Goal: Task Accomplishment & Management: Use online tool/utility

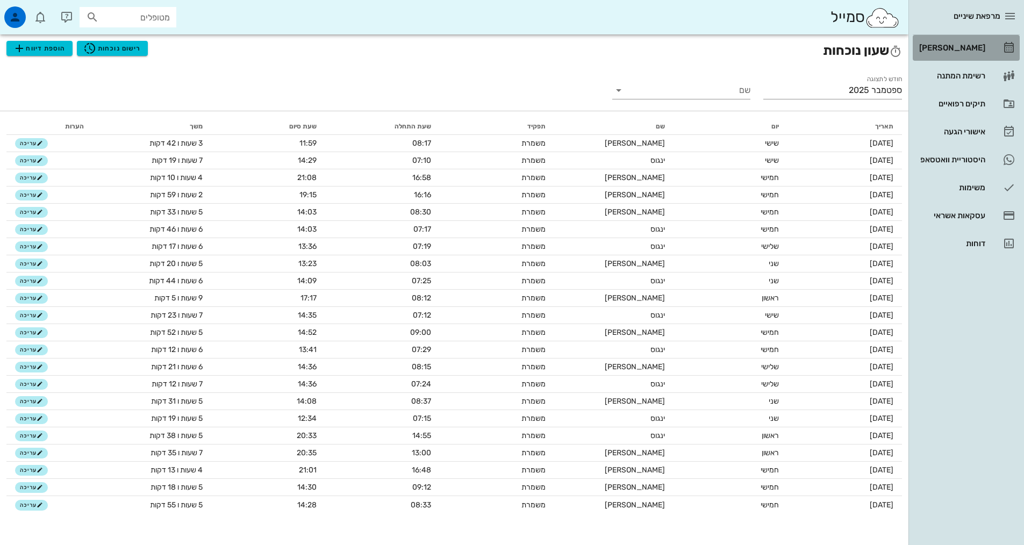
click at [971, 49] on div "[PERSON_NAME]" at bounding box center [951, 48] width 68 height 9
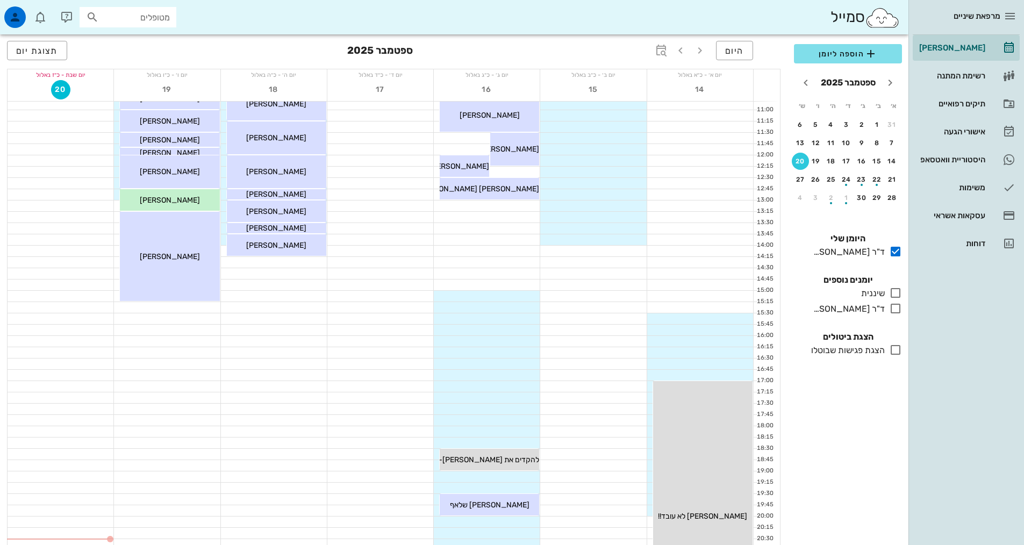
scroll to position [215, 0]
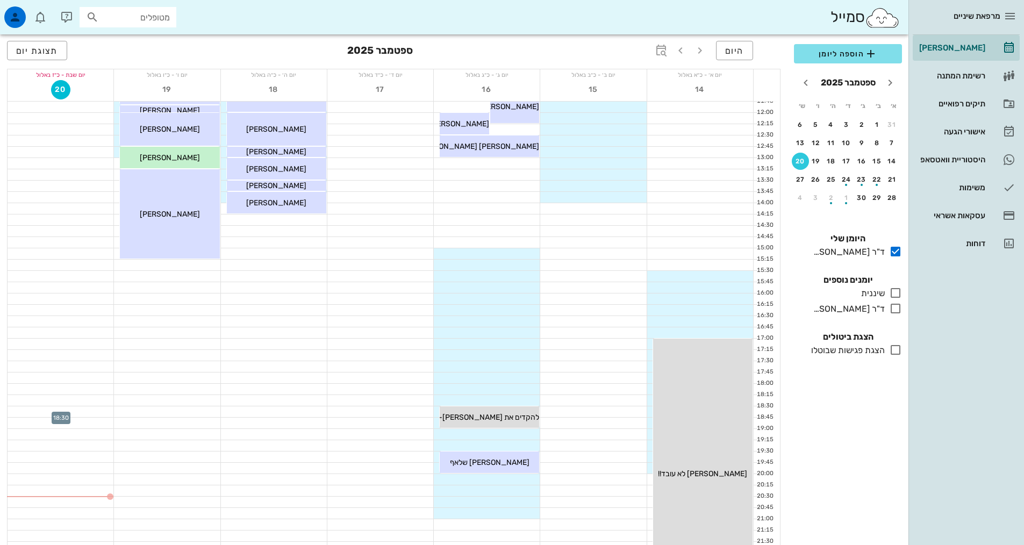
click at [85, 410] on div at bounding box center [61, 411] width 106 height 11
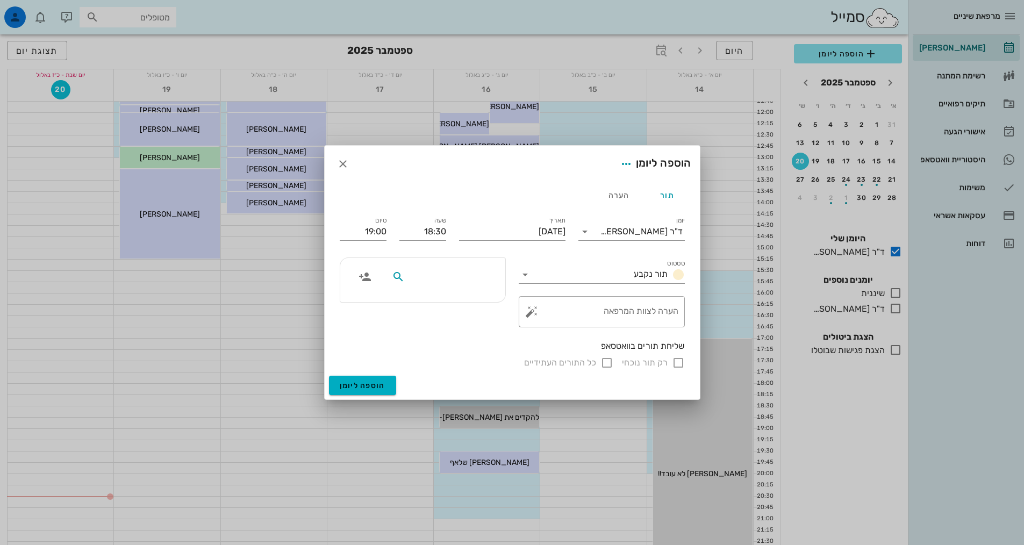
click at [471, 276] on input "text" at bounding box center [448, 277] width 83 height 14
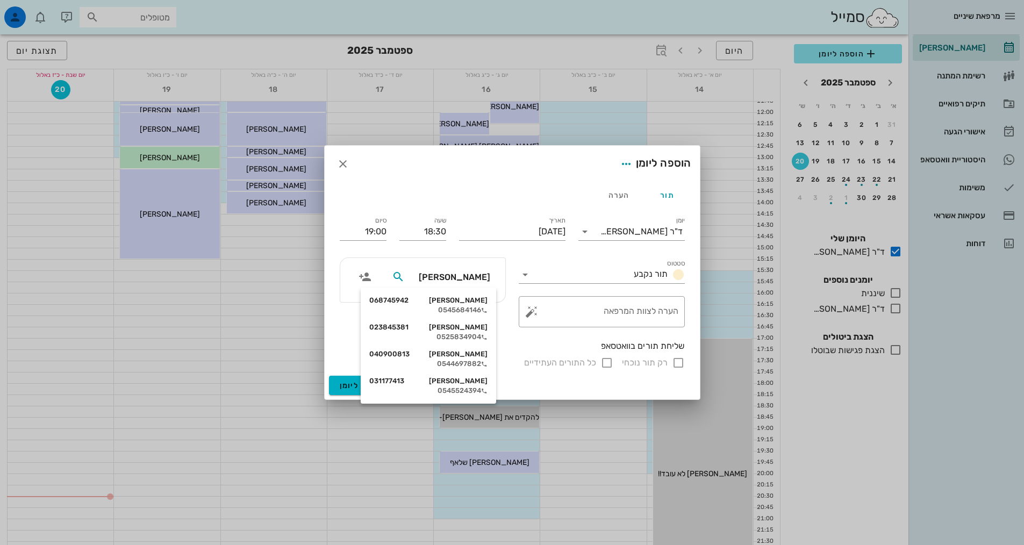
type input "[PERSON_NAME]"
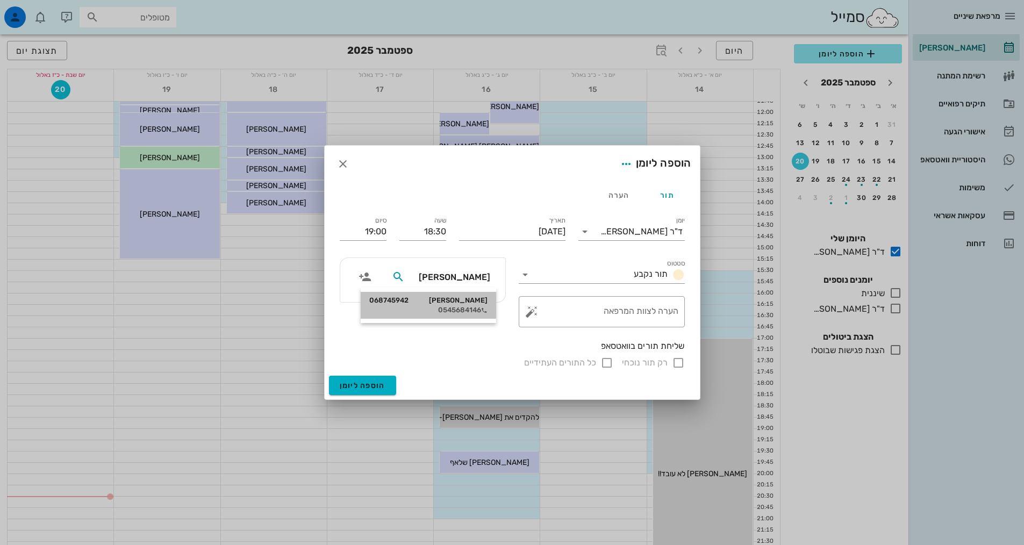
click at [479, 310] on div "0545684146" at bounding box center [428, 310] width 118 height 9
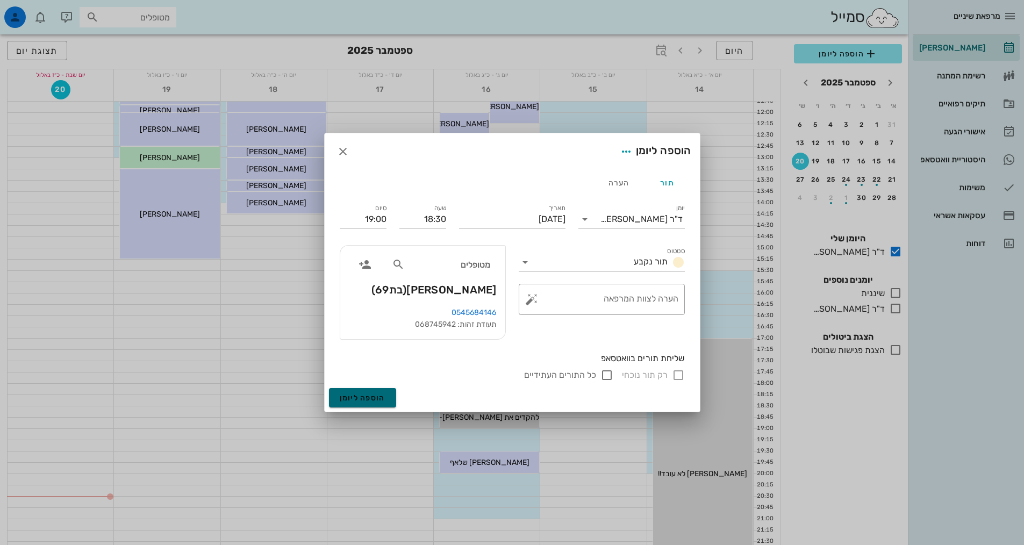
click at [369, 398] on span "הוספה ליומן" at bounding box center [363, 398] width 46 height 9
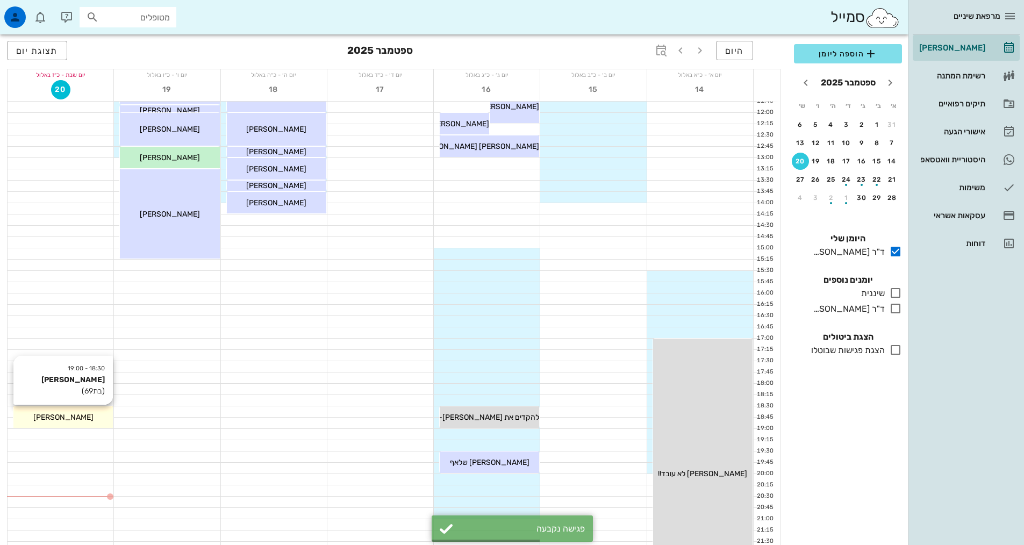
click at [81, 413] on div "[PERSON_NAME]" at bounding box center [62, 417] width 99 height 11
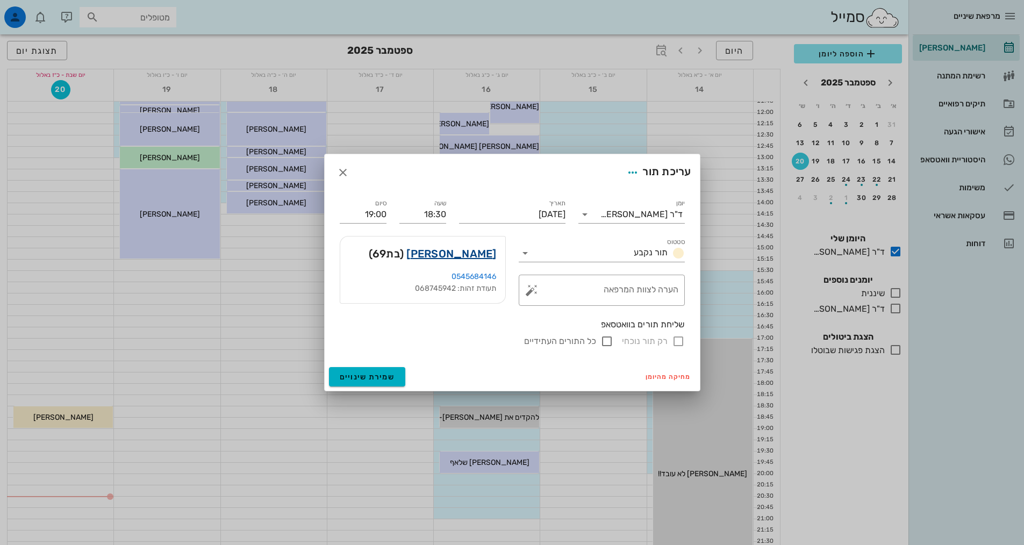
click at [470, 253] on link "[PERSON_NAME]" at bounding box center [451, 253] width 90 height 17
